Goal: Check status: Check status

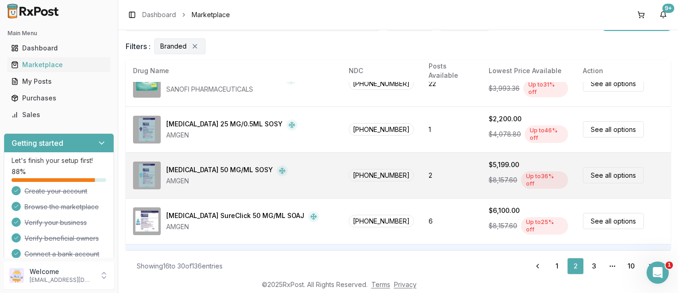
scroll to position [528, 0]
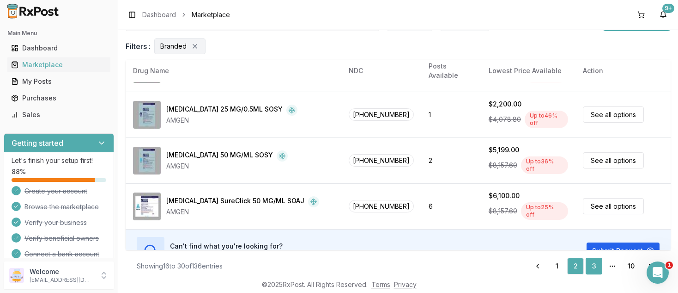
click at [597, 267] on link "3" at bounding box center [594, 265] width 17 height 17
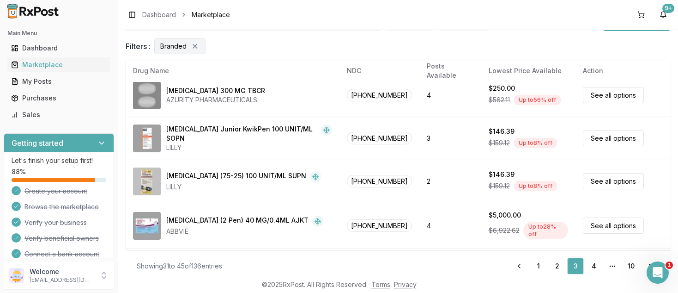
scroll to position [525, 0]
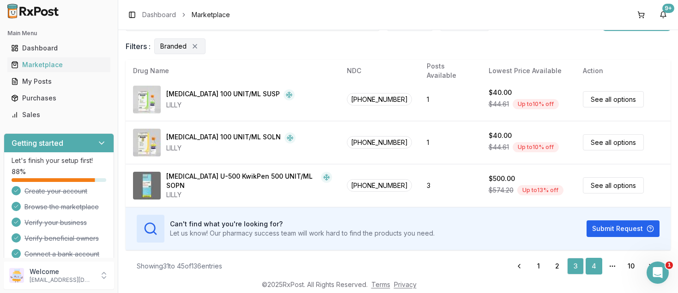
click at [594, 265] on link "4" at bounding box center [594, 265] width 17 height 17
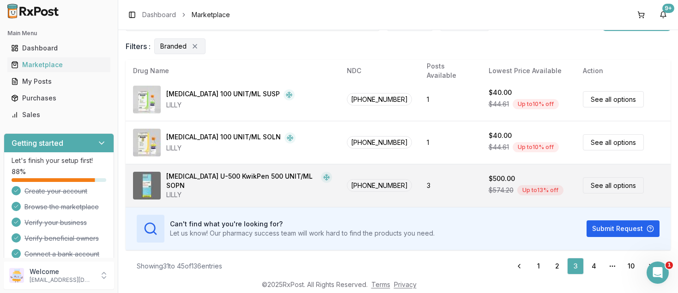
scroll to position [0, 0]
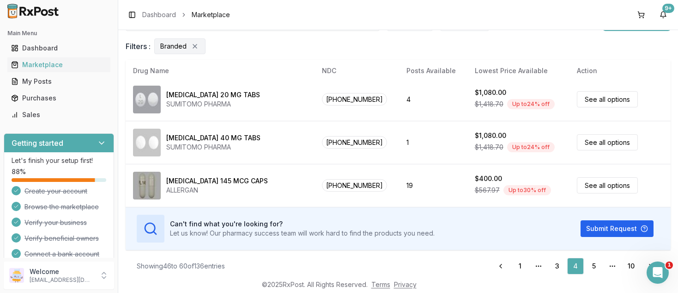
scroll to position [53, 0]
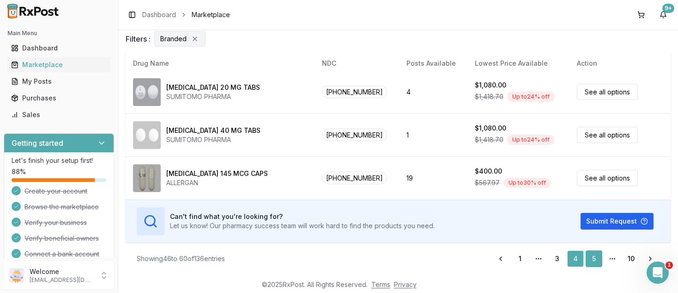
click at [593, 256] on link "5" at bounding box center [594, 258] width 17 height 17
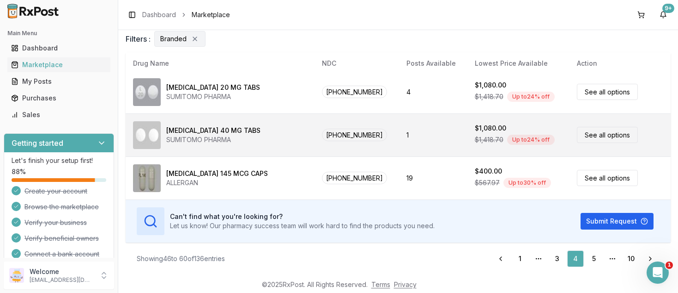
scroll to position [0, 0]
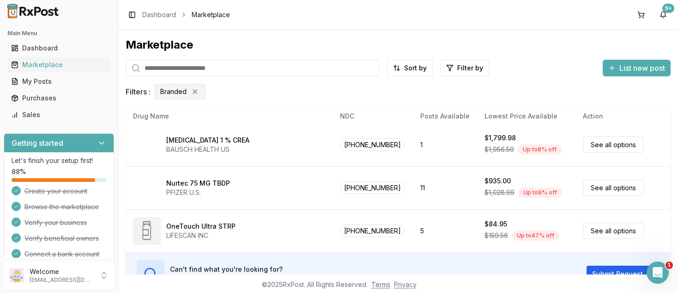
scroll to position [53, 0]
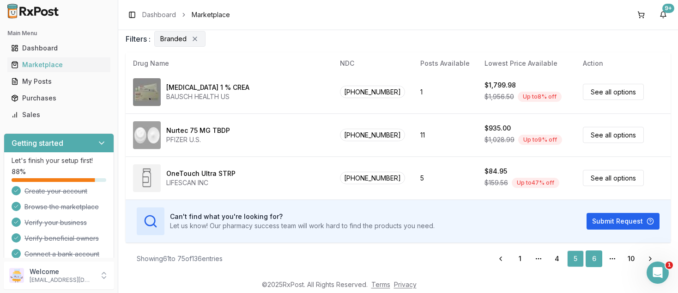
click at [596, 258] on link "6" at bounding box center [594, 258] width 17 height 17
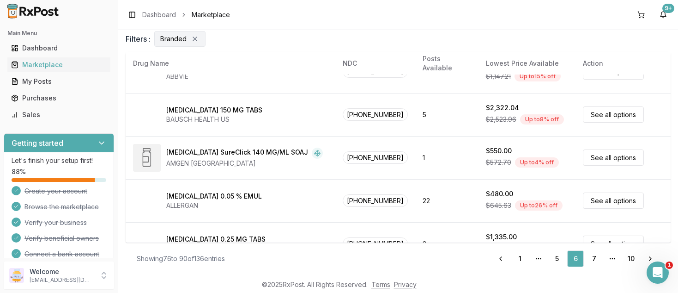
scroll to position [520, 0]
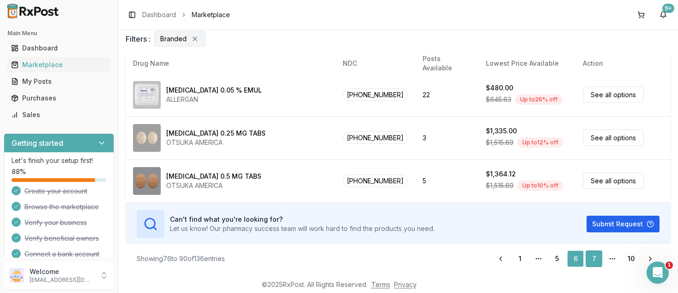
click at [595, 259] on link "7" at bounding box center [594, 258] width 17 height 17
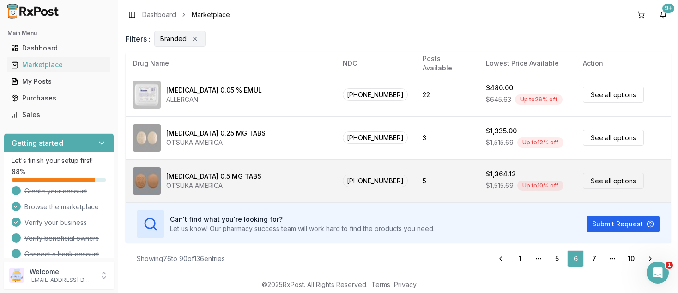
scroll to position [0, 0]
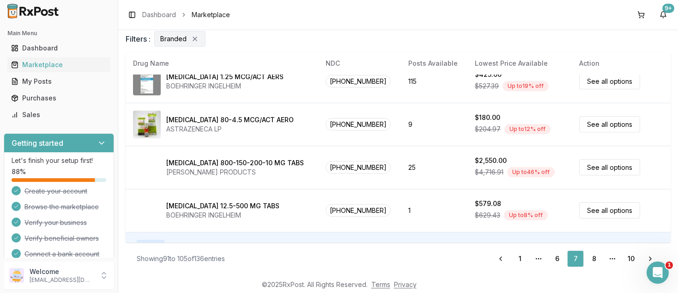
scroll to position [520, 0]
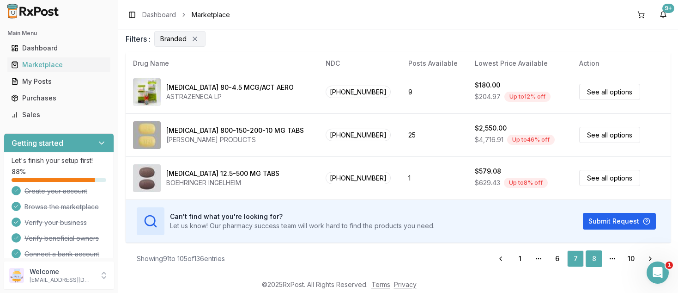
click at [594, 258] on link "8" at bounding box center [594, 258] width 17 height 17
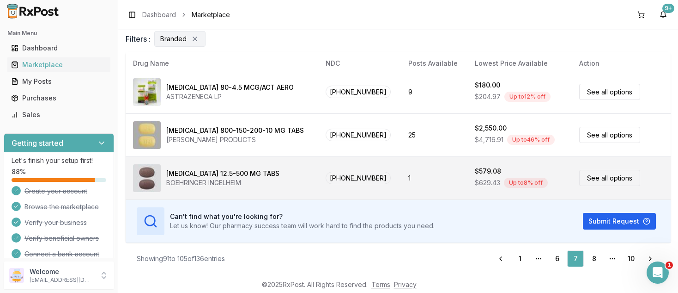
scroll to position [0, 0]
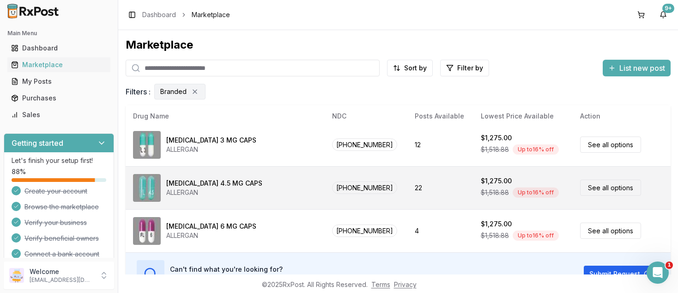
scroll to position [53, 0]
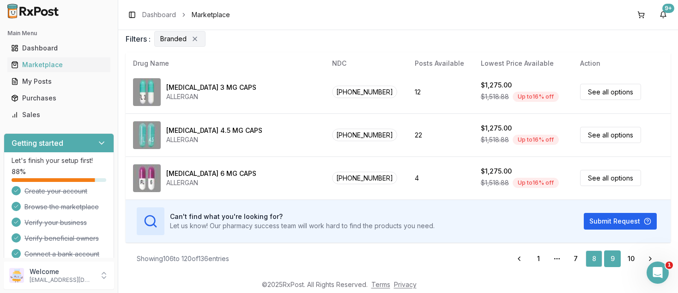
click at [614, 256] on link "9" at bounding box center [612, 258] width 17 height 17
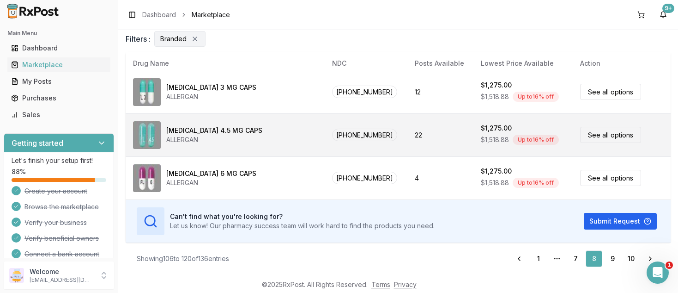
scroll to position [0, 0]
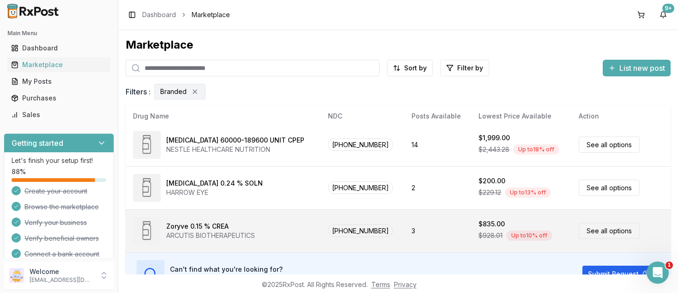
scroll to position [53, 0]
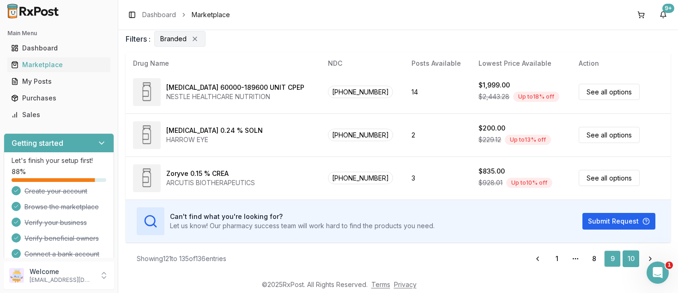
click at [631, 256] on link "10" at bounding box center [631, 258] width 17 height 17
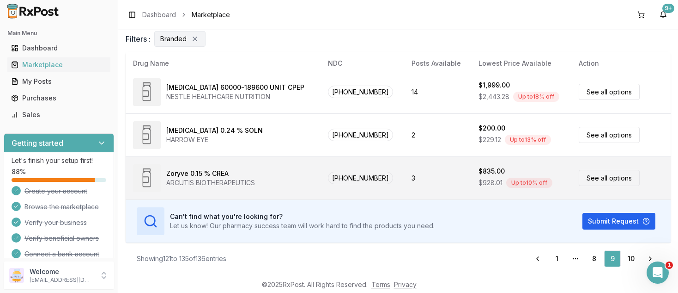
scroll to position [0, 0]
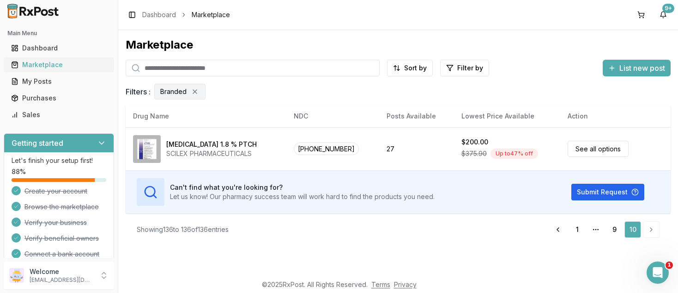
click at [41, 65] on div "Marketplace" at bounding box center [59, 64] width 96 height 9
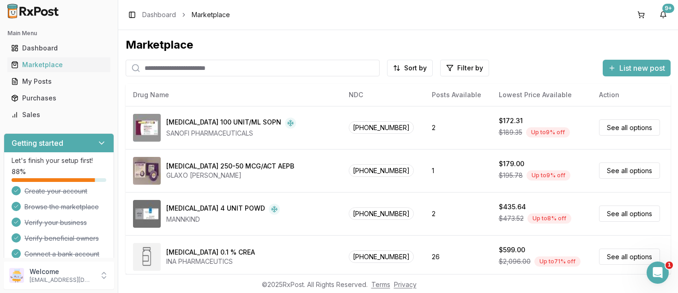
click at [194, 71] on input "search" at bounding box center [253, 68] width 254 height 17
type input "******"
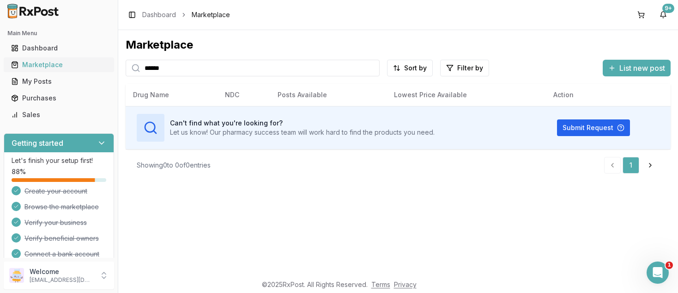
click at [36, 65] on div "Marketplace" at bounding box center [59, 64] width 96 height 9
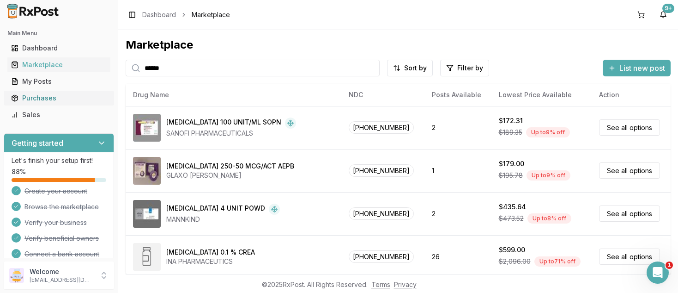
click at [37, 98] on div "Purchases" at bounding box center [59, 97] width 96 height 9
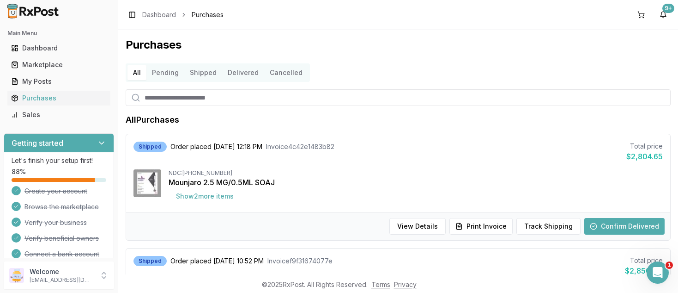
click at [165, 74] on button "Pending" at bounding box center [165, 72] width 38 height 15
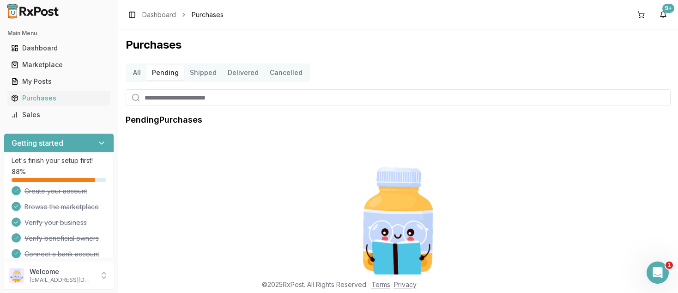
click at [284, 74] on button "Cancelled" at bounding box center [286, 72] width 44 height 15
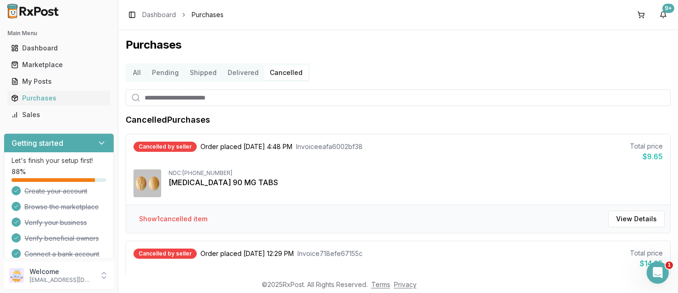
click at [244, 73] on button "Delivered" at bounding box center [243, 72] width 42 height 15
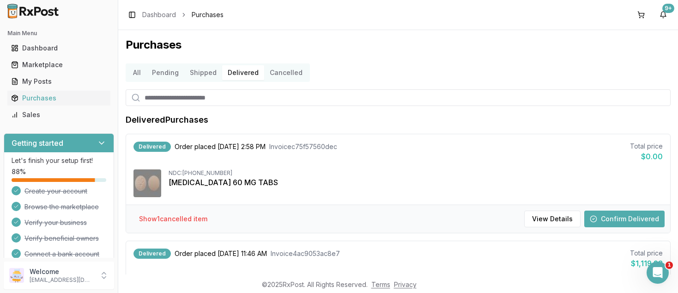
click at [200, 76] on button "Shipped" at bounding box center [203, 72] width 38 height 15
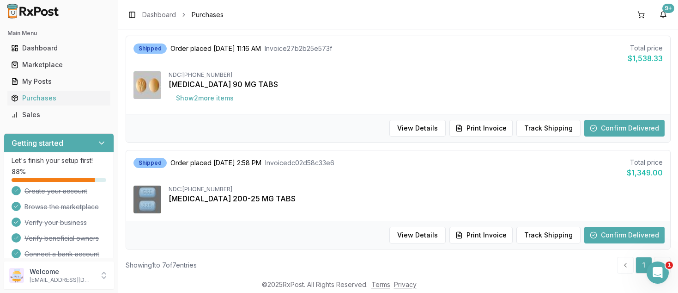
scroll to position [683, 0]
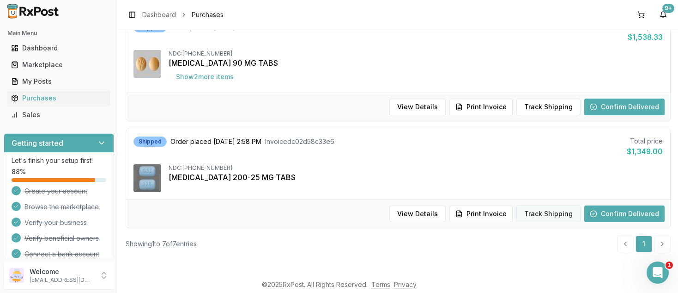
click at [554, 212] on button "Track Shipping" at bounding box center [549, 213] width 64 height 17
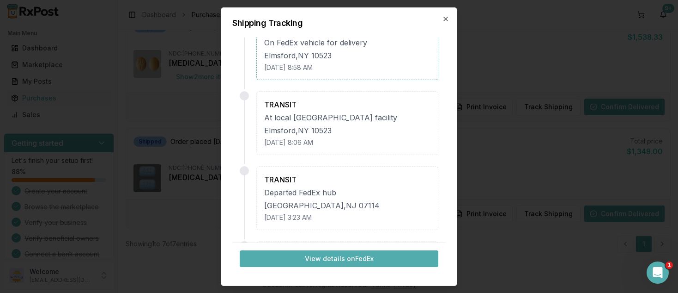
scroll to position [0, 0]
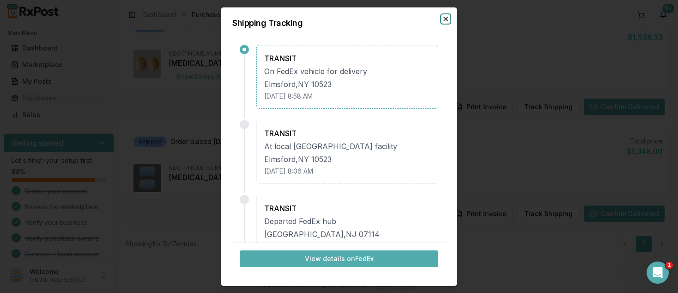
click at [447, 18] on icon "button" at bounding box center [445, 18] width 7 height 7
